Goal: Task Accomplishment & Management: Manage account settings

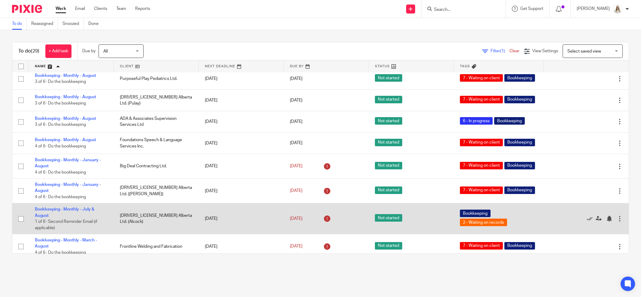
scroll to position [263, 0]
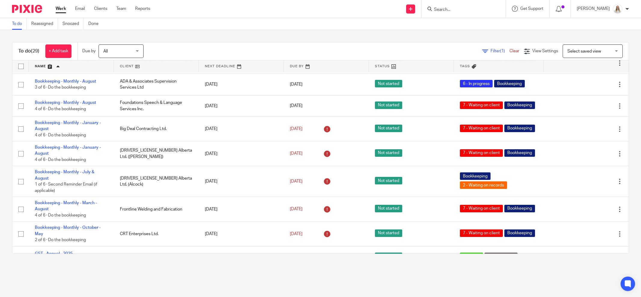
click at [299, 37] on div "To do (29) + Add task Due by All All [DATE] [DATE] This week Next week This mon…" at bounding box center [320, 148] width 641 height 236
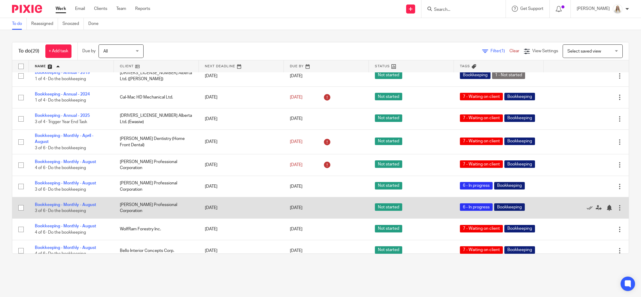
scroll to position [113, 0]
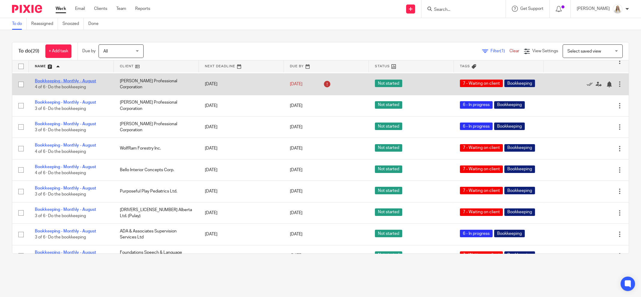
click at [75, 83] on link "Bookkeeping - Monthly - August" at bounding box center [65, 81] width 61 height 4
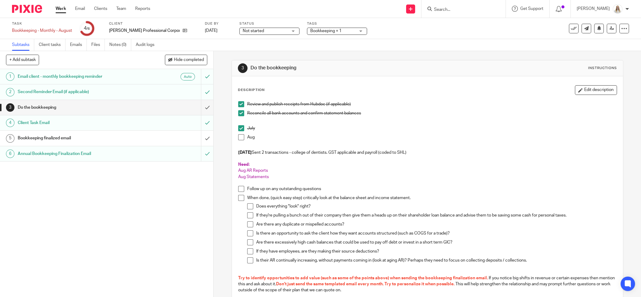
click at [332, 32] on span "Bookkeeping + 1" at bounding box center [325, 31] width 31 height 4
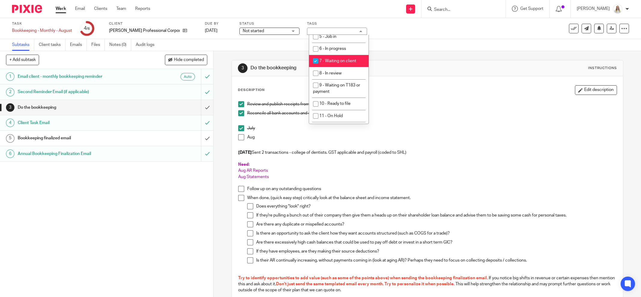
scroll to position [225, 0]
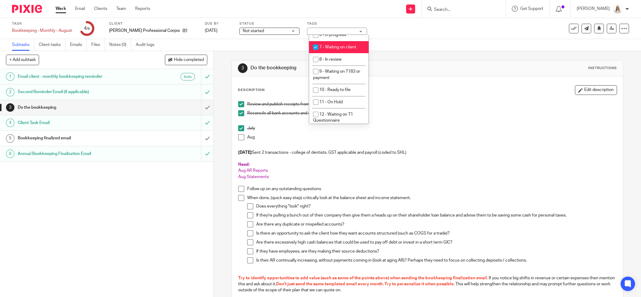
click at [339, 49] on span "7 - Waiting on client" at bounding box center [337, 47] width 37 height 4
checkbox input "false"
click at [340, 41] on li "6 - In progress" at bounding box center [338, 35] width 59 height 12
checkbox input "true"
click at [391, 35] on div "Task Bookkeeping - Monthly - August Save Bookkeeping - Monthly - [DATE] /6 Clie…" at bounding box center [269, 28] width 514 height 14
